Goal: Transaction & Acquisition: Download file/media

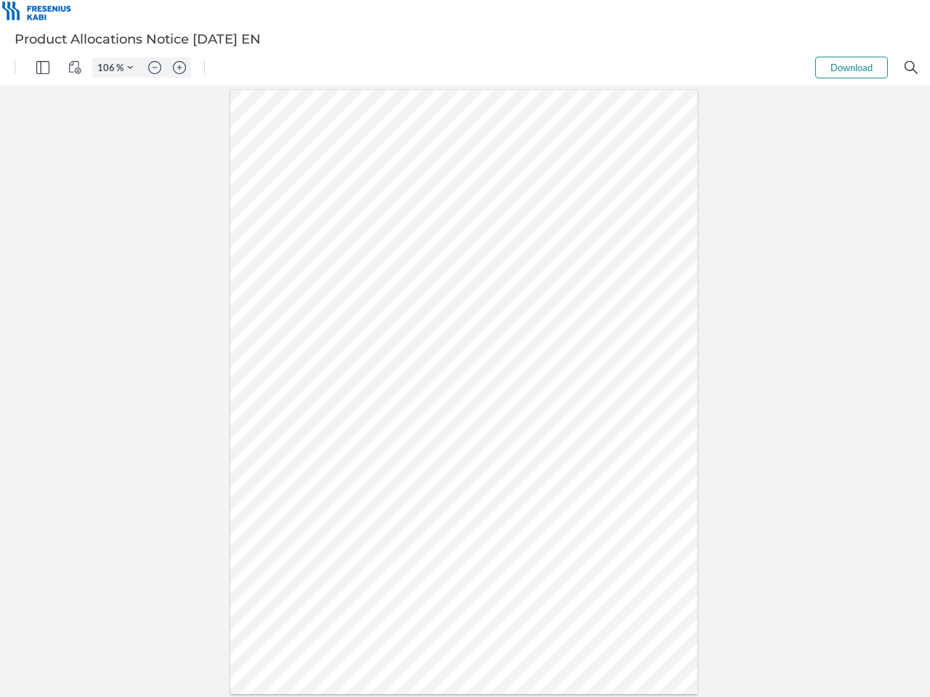
click at [43, 68] on img "Panel" at bounding box center [42, 67] width 13 height 13
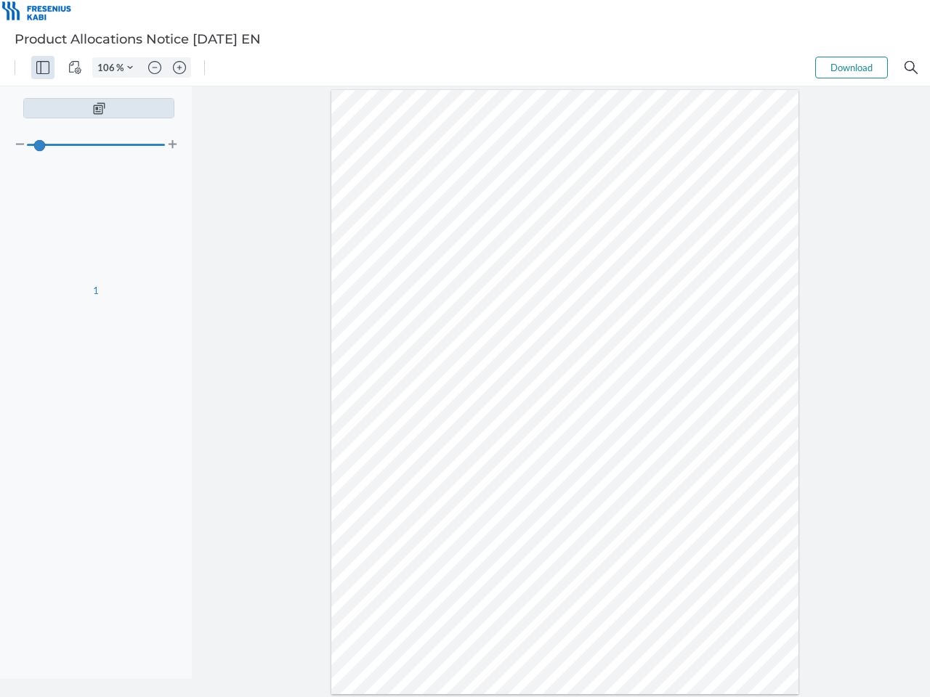
click at [75, 68] on img "View Controls" at bounding box center [74, 67] width 13 height 13
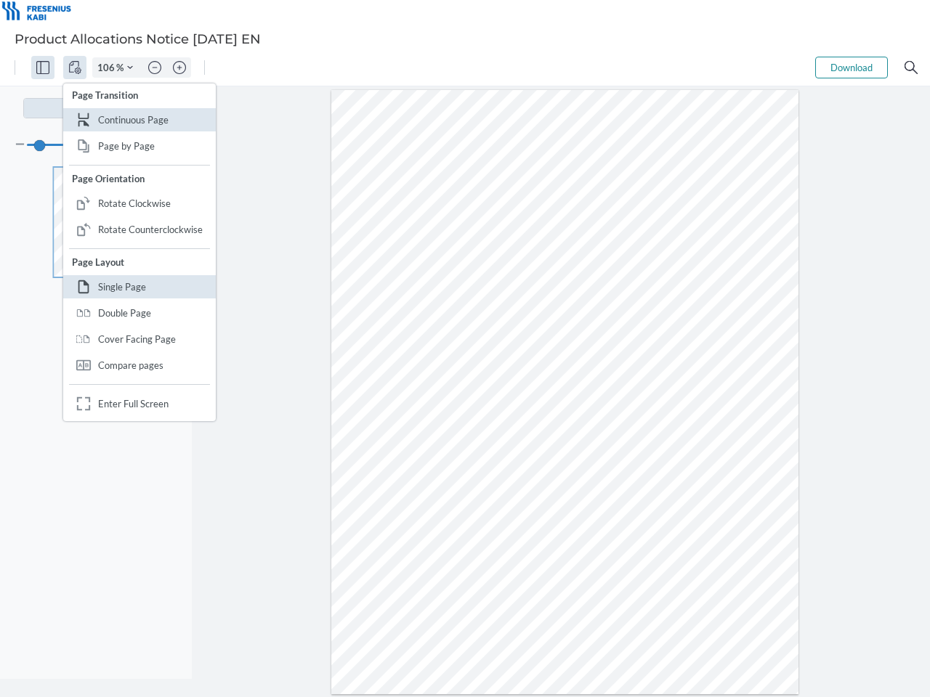
click at [108, 68] on input "106" at bounding box center [104, 67] width 23 height 13
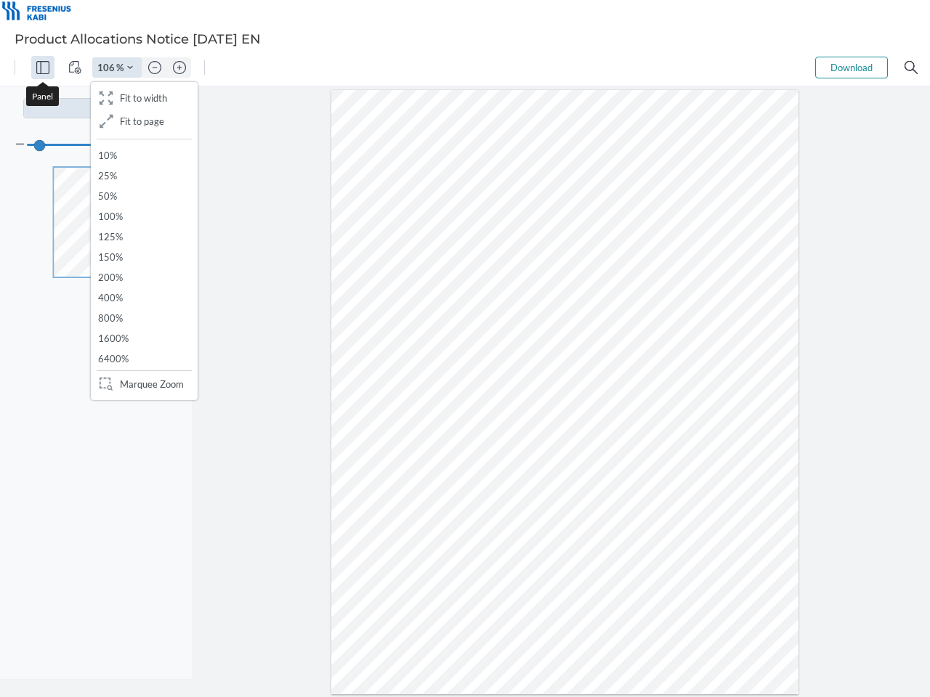
click at [130, 68] on img "Zoom Controls" at bounding box center [130, 68] width 6 height 6
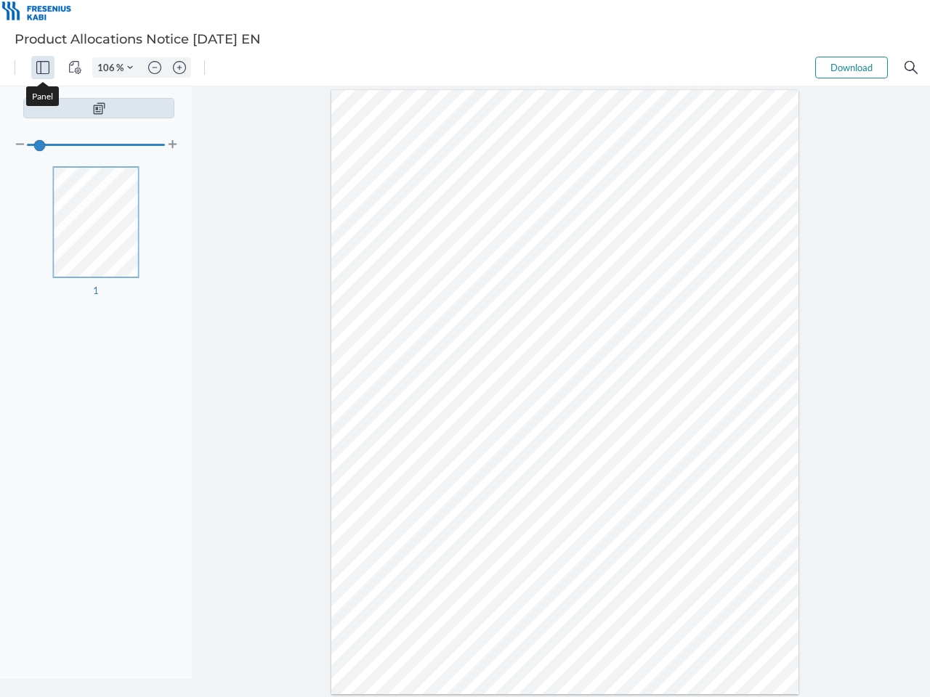
click at [155, 68] on img "Zoom out" at bounding box center [154, 67] width 13 height 13
click at [179, 68] on img "Zoom in" at bounding box center [179, 67] width 13 height 13
type input "106"
click at [851, 68] on button "Download" at bounding box center [851, 68] width 73 height 22
click at [911, 68] on img "Search" at bounding box center [910, 67] width 13 height 13
